Goal: Answer question/provide support

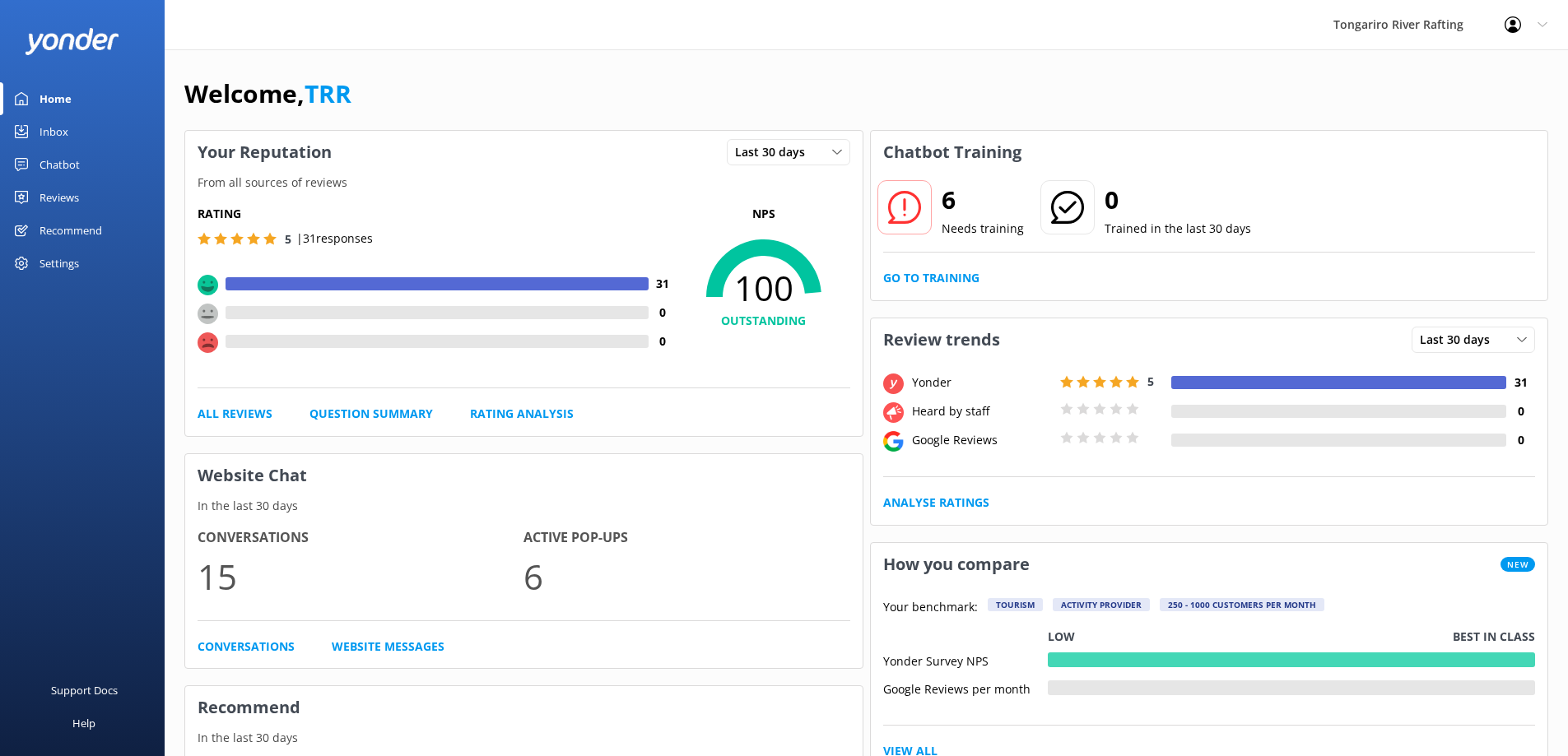
click at [76, 165] on div "Chatbot" at bounding box center [59, 164] width 40 height 33
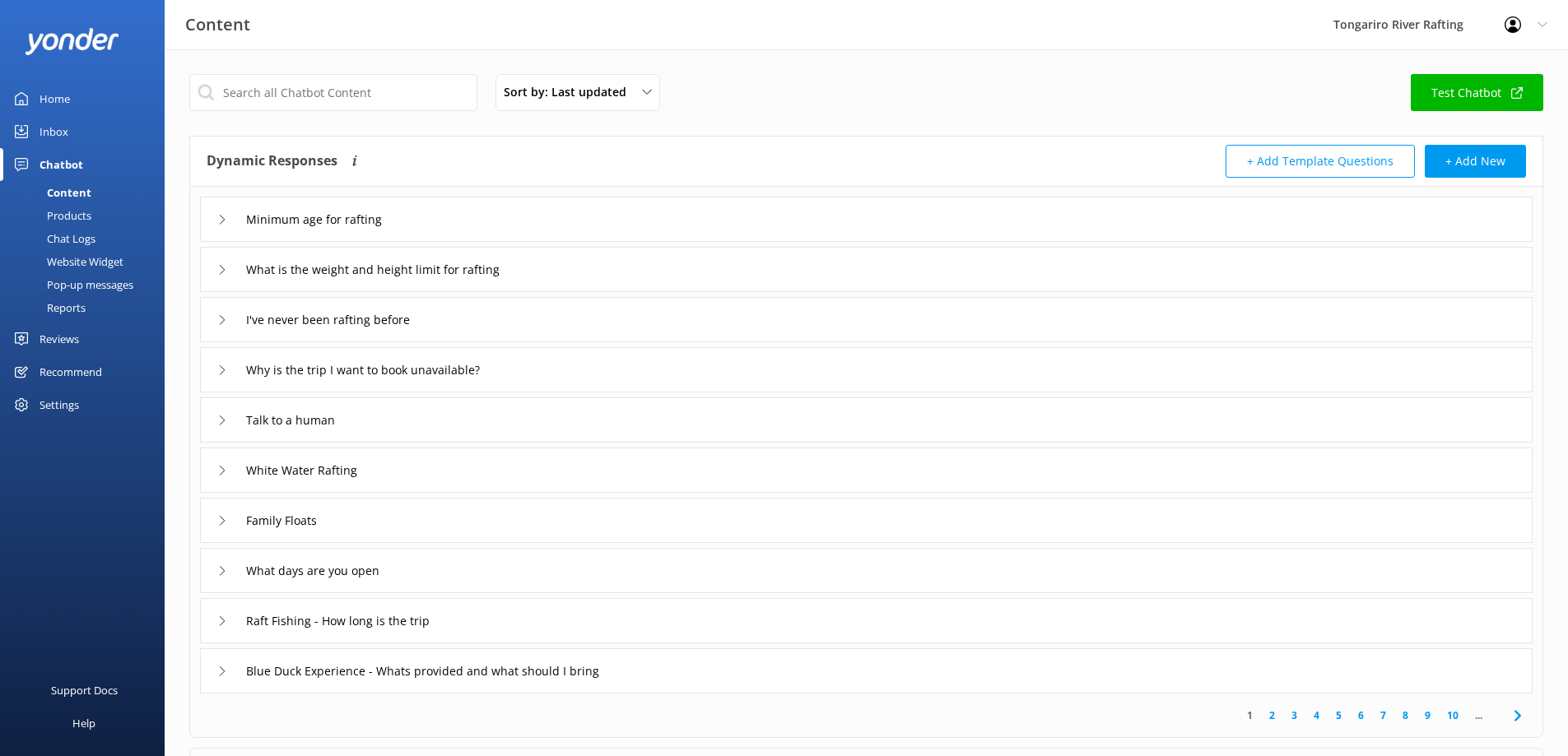
click at [90, 138] on link "Inbox" at bounding box center [82, 131] width 165 height 33
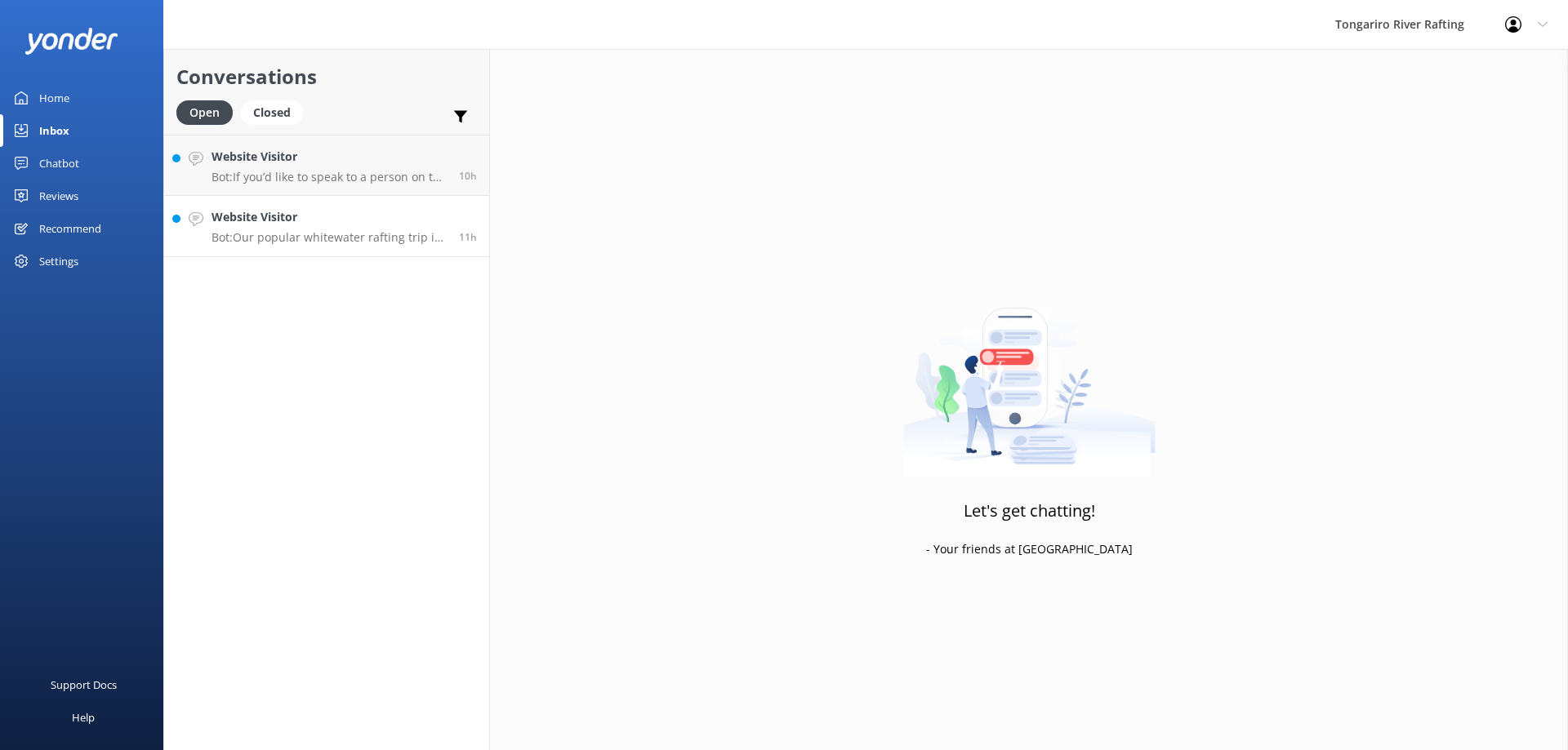
click at [294, 217] on h4 "Website Visitor" at bounding box center [329, 216] width 235 height 18
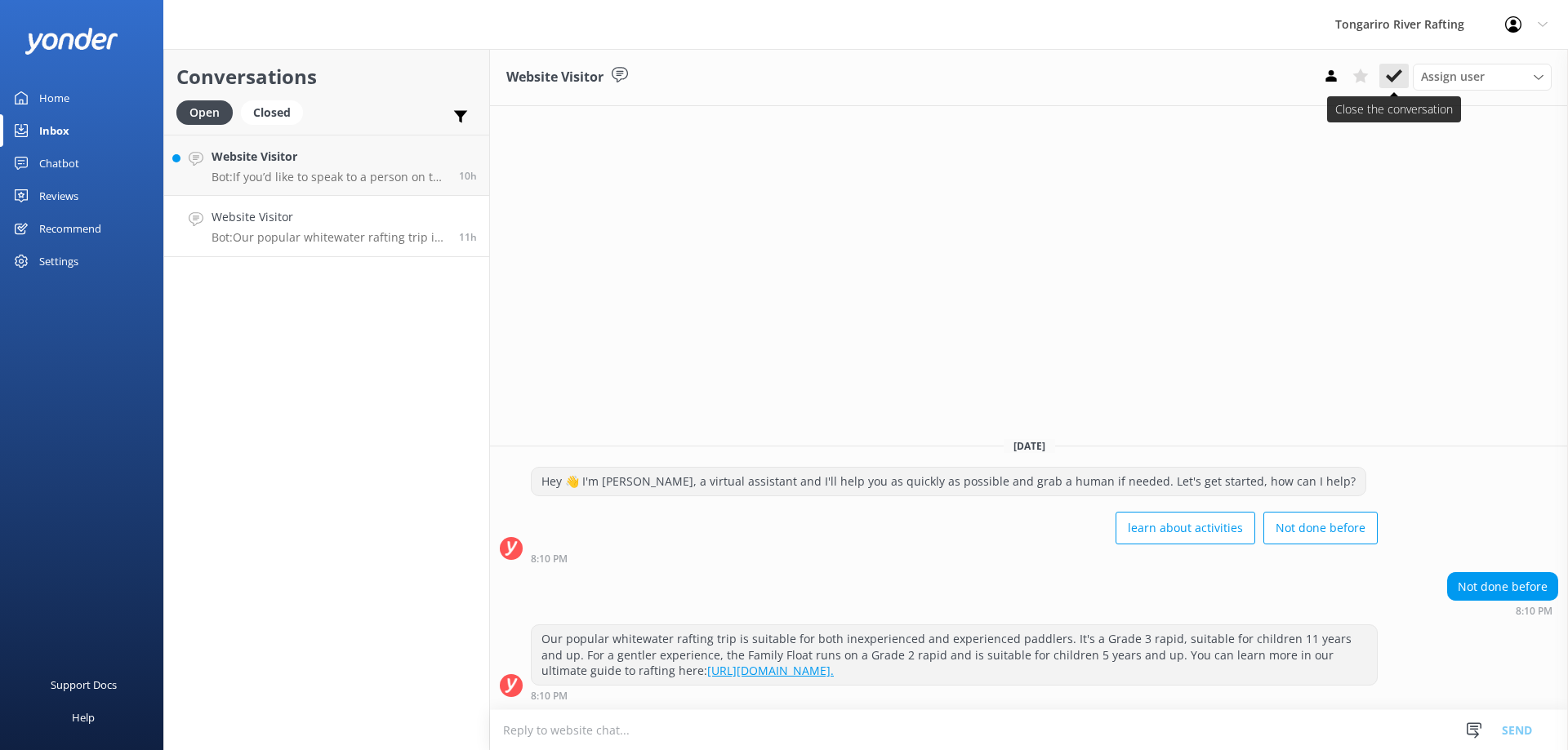
click at [1385, 76] on icon at bounding box center [1393, 76] width 17 height 17
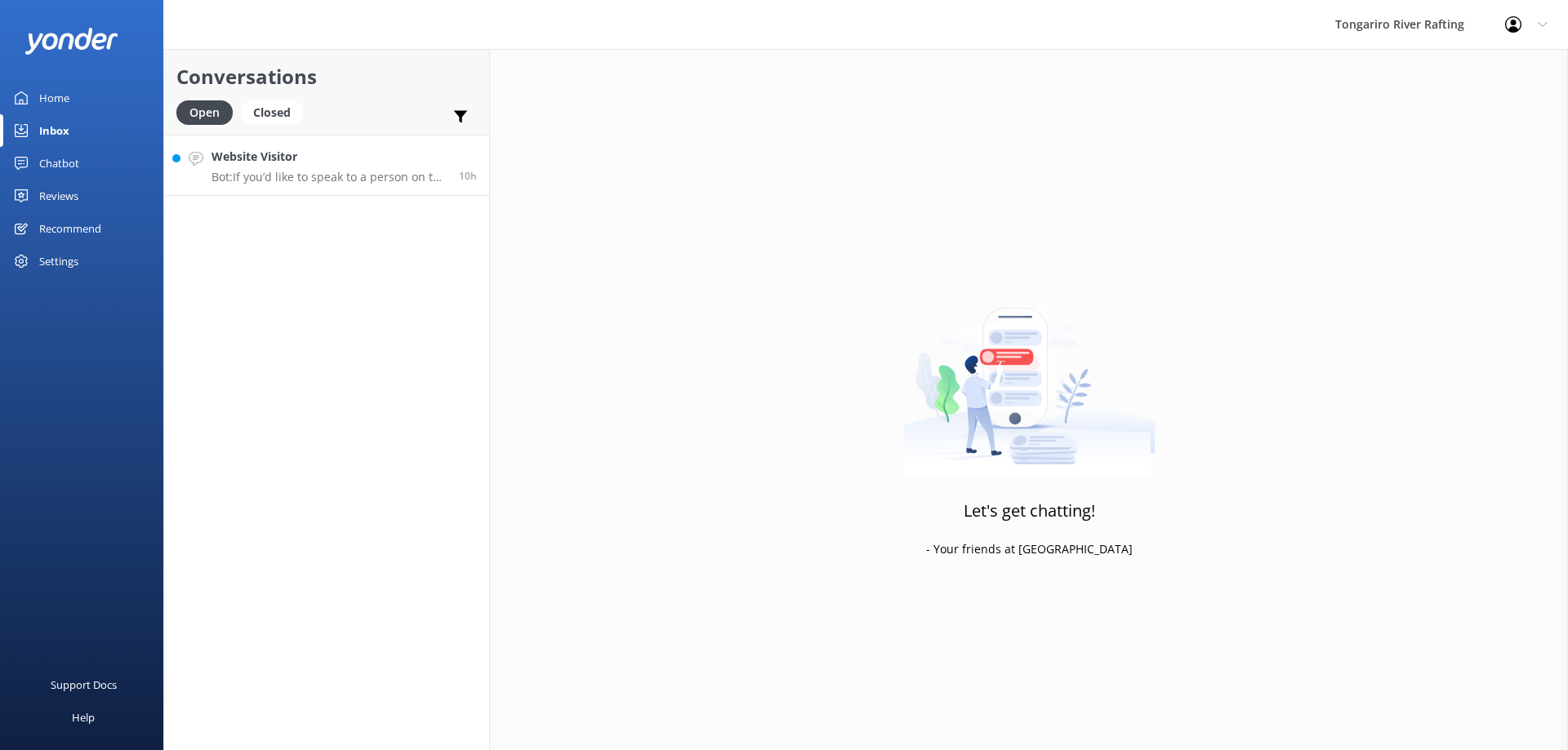
click at [391, 180] on p "Bot: If you’d like to speak to a person on the Tongariro River Rafting team, pl…" at bounding box center [329, 177] width 235 height 15
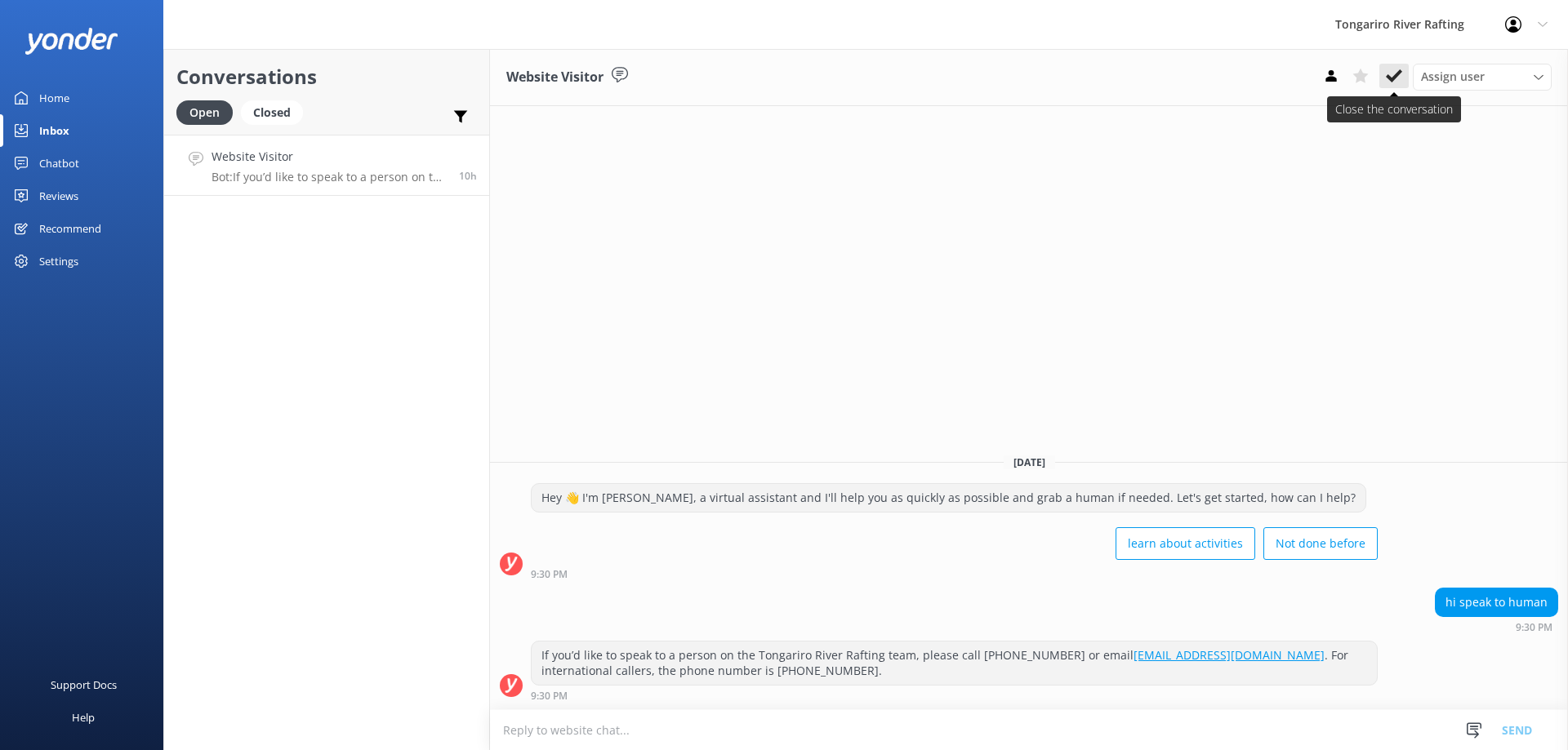
click at [1390, 73] on icon at bounding box center [1393, 76] width 17 height 17
